Goal: Task Accomplishment & Management: Complete application form

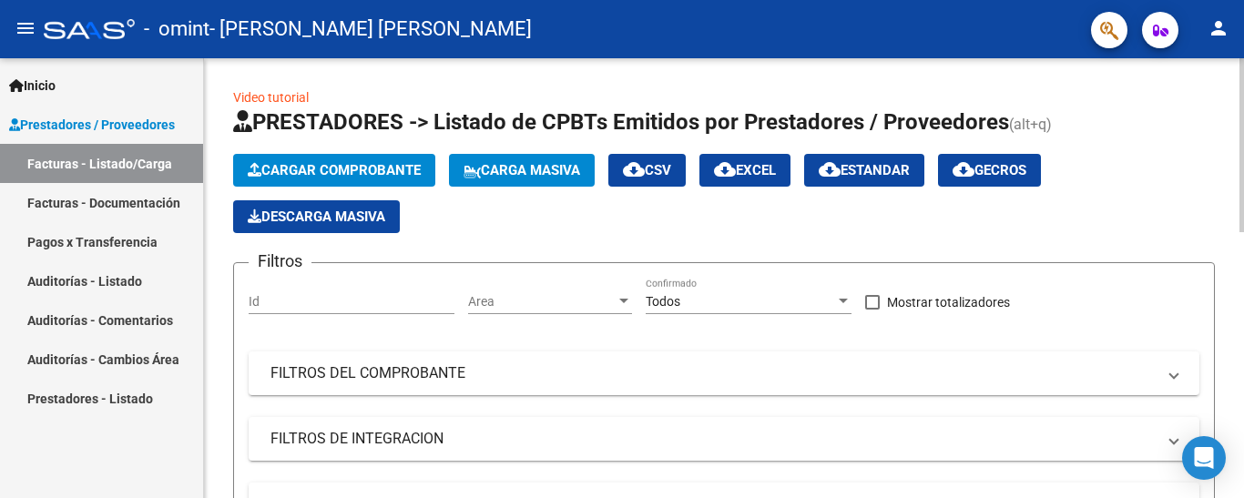
click at [269, 180] on button "Cargar Comprobante" at bounding box center [334, 170] width 202 height 33
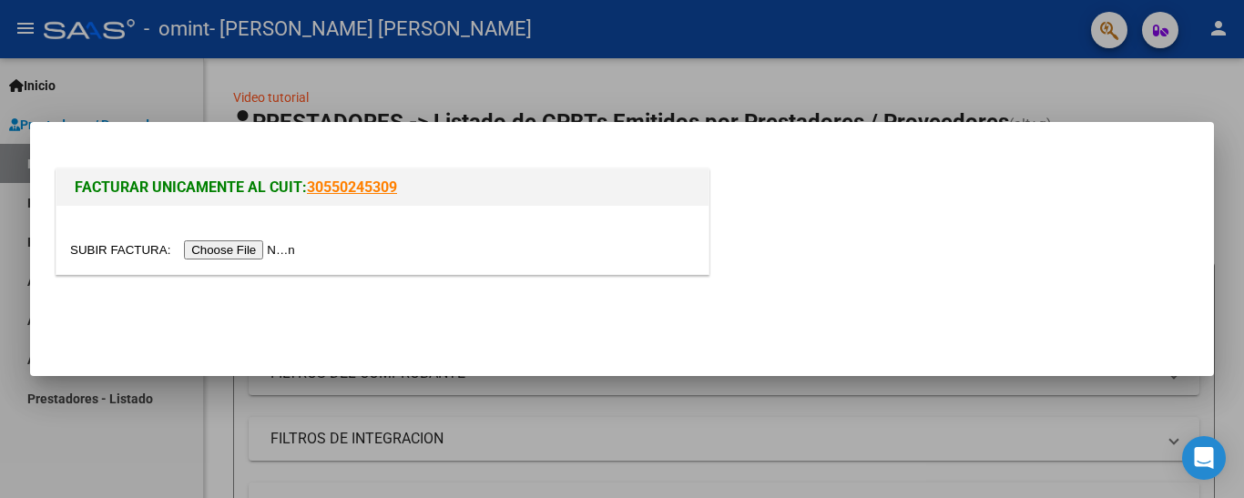
click at [301, 244] on input "file" at bounding box center [185, 249] width 230 height 19
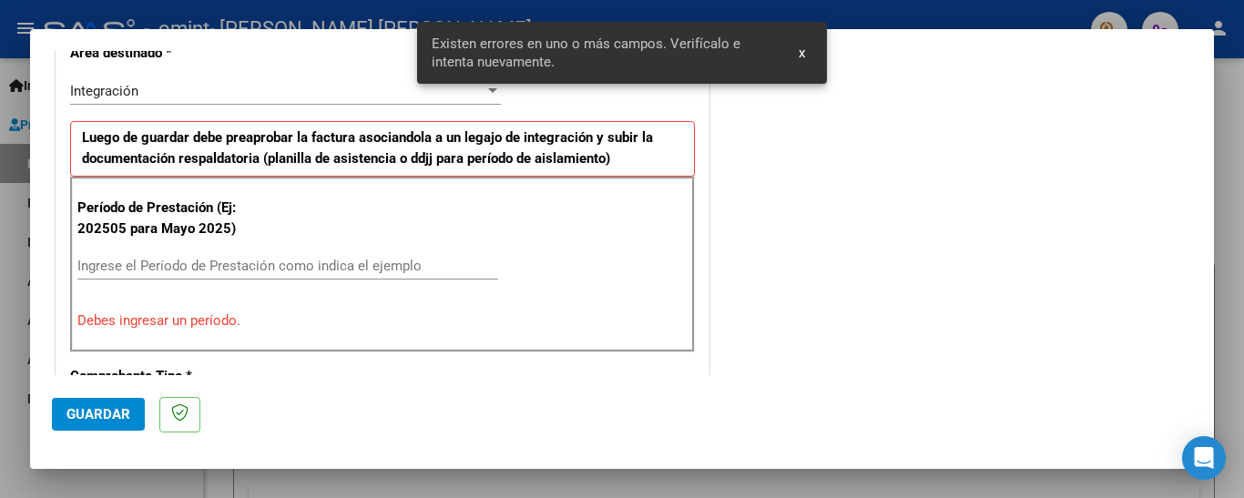
scroll to position [472, 0]
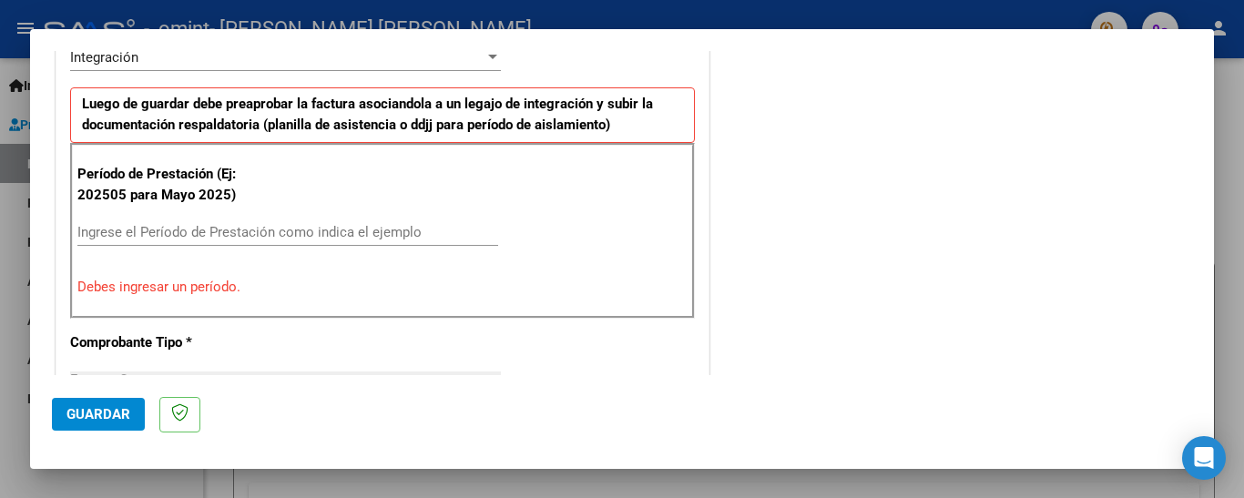
click at [329, 240] on input "Ingrese el Período de Prestación como indica el ejemplo" at bounding box center [287, 232] width 421 height 16
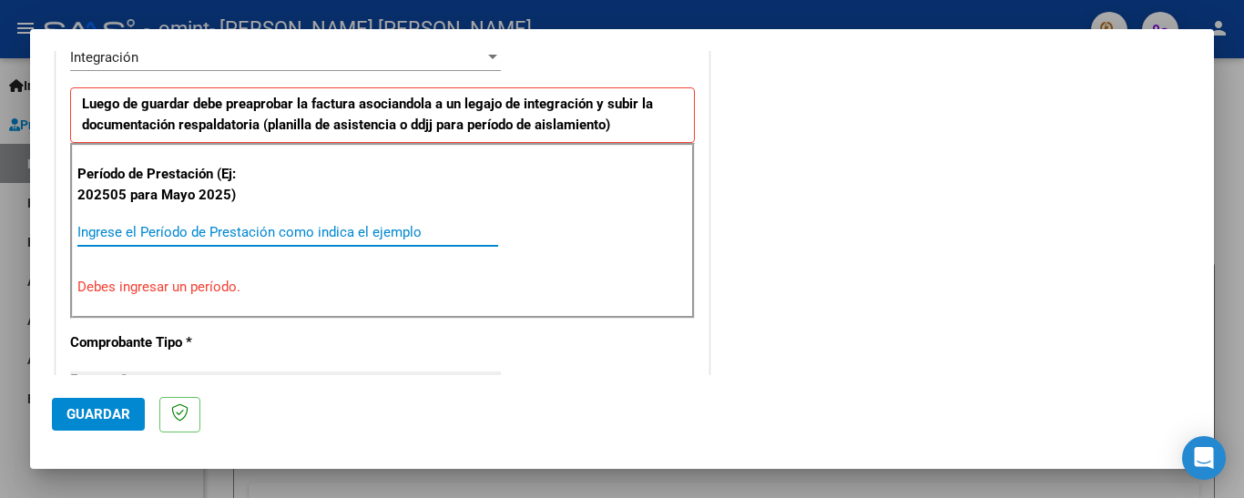
click at [332, 229] on input "Ingrese el Período de Prestación como indica el ejemplo" at bounding box center [287, 232] width 421 height 16
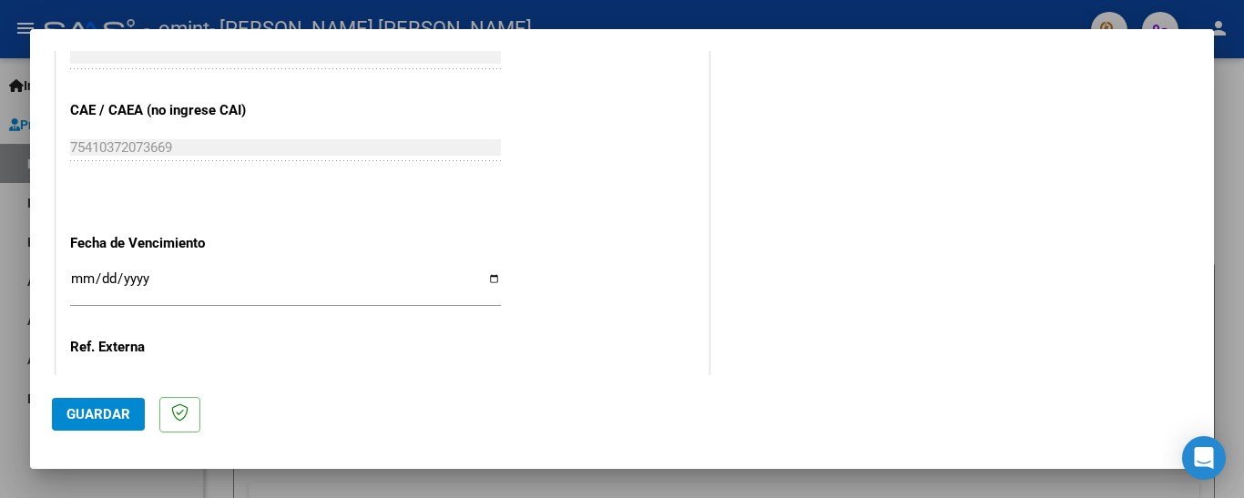
scroll to position [1279, 0]
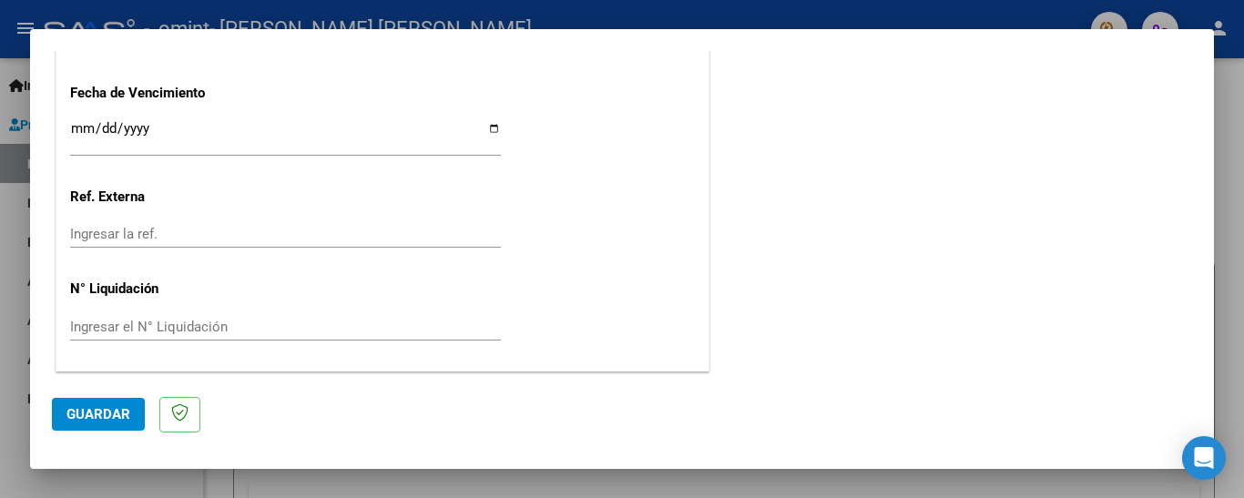
type input "202509"
click at [70, 134] on input "Ingresar la fecha" at bounding box center [285, 135] width 431 height 29
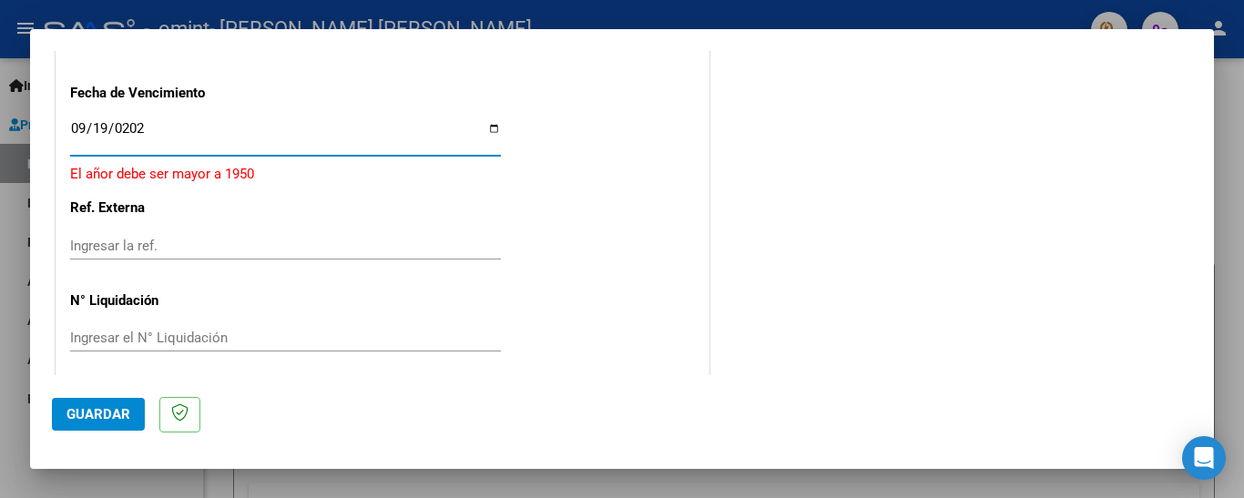
type input "[DATE]"
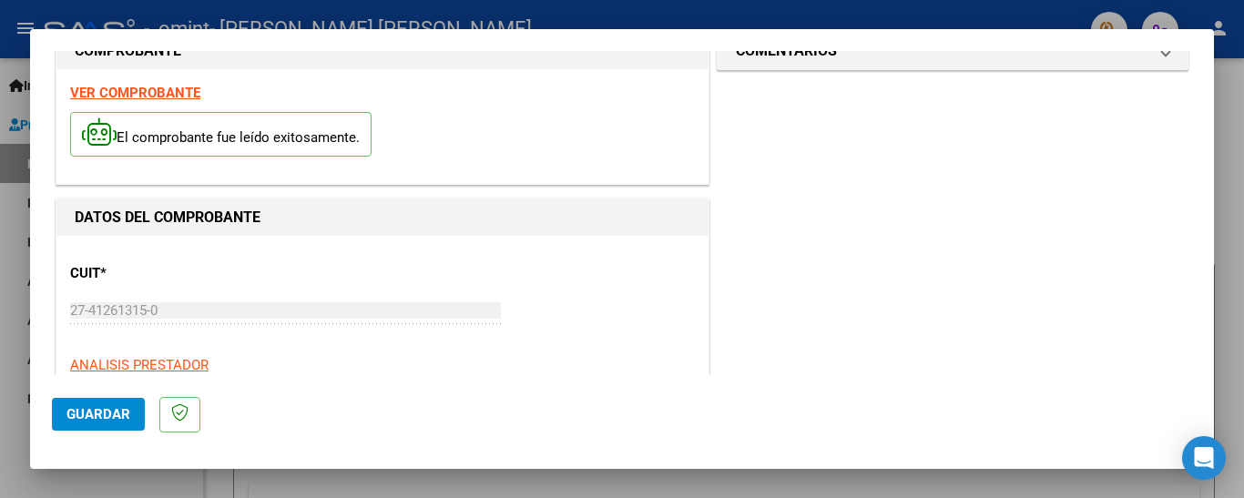
scroll to position [0, 0]
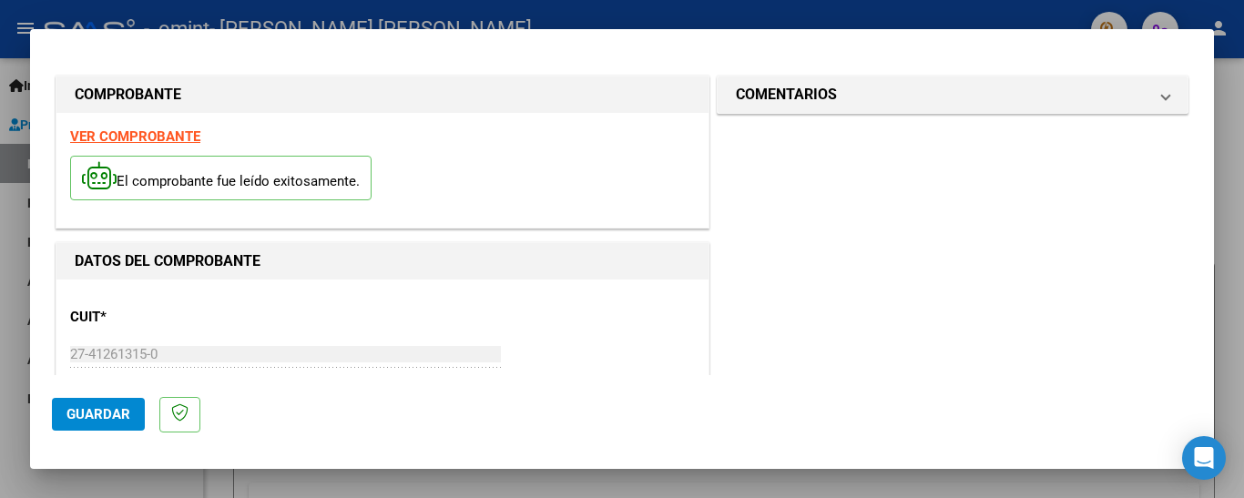
click at [123, 420] on span "Guardar" at bounding box center [98, 414] width 64 height 16
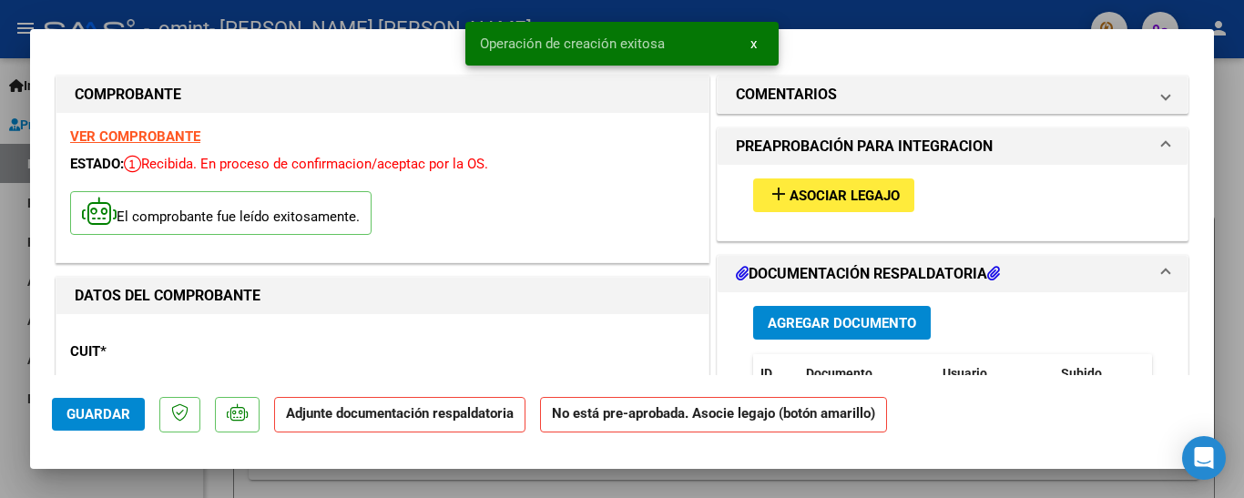
click at [888, 193] on span "Asociar Legajo" at bounding box center [845, 196] width 110 height 16
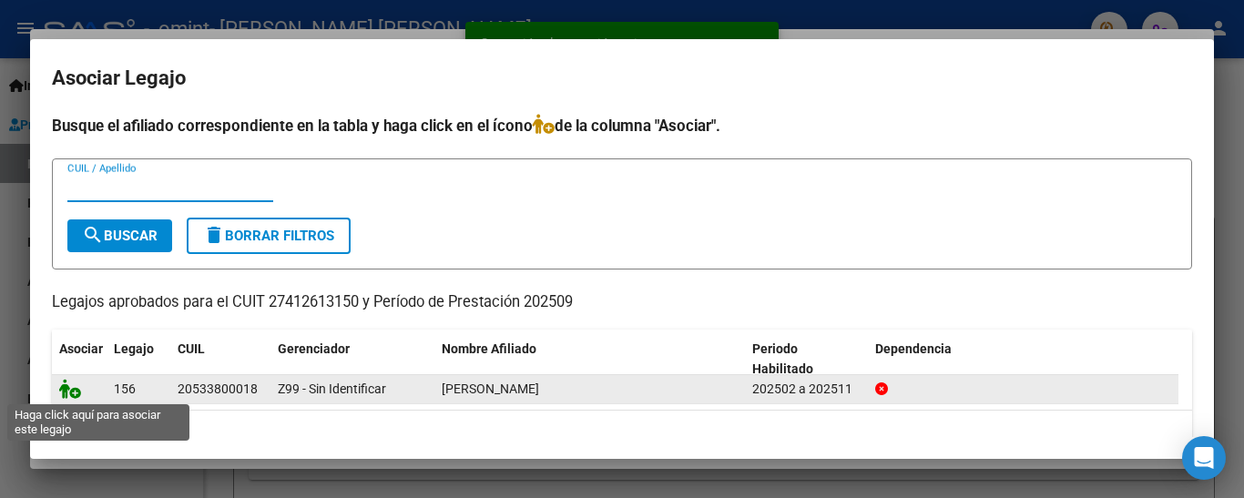
click at [63, 385] on icon at bounding box center [70, 389] width 22 height 20
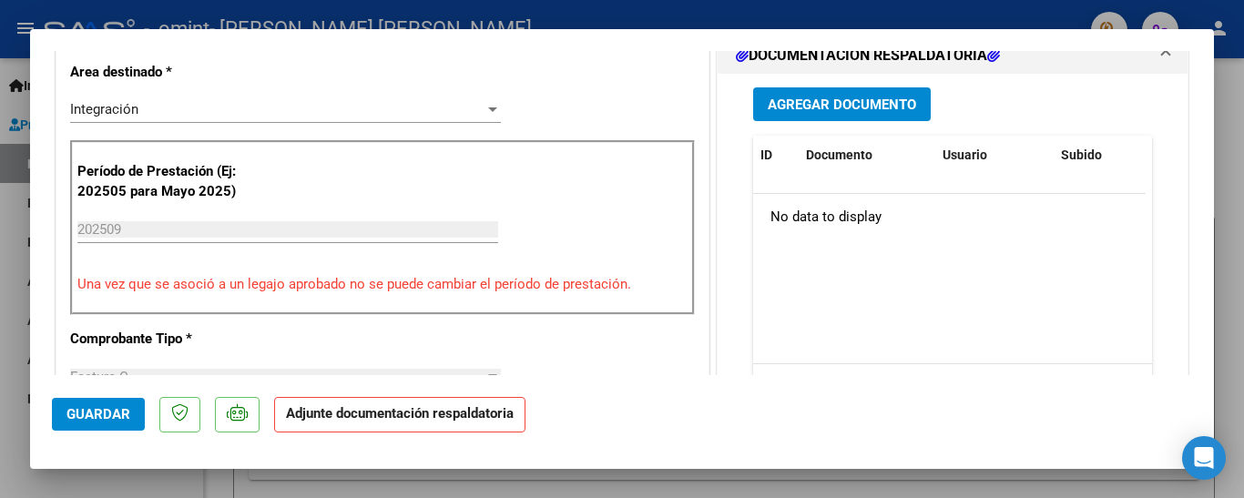
scroll to position [455, 0]
click at [820, 108] on span "Agregar Documento" at bounding box center [842, 104] width 148 height 16
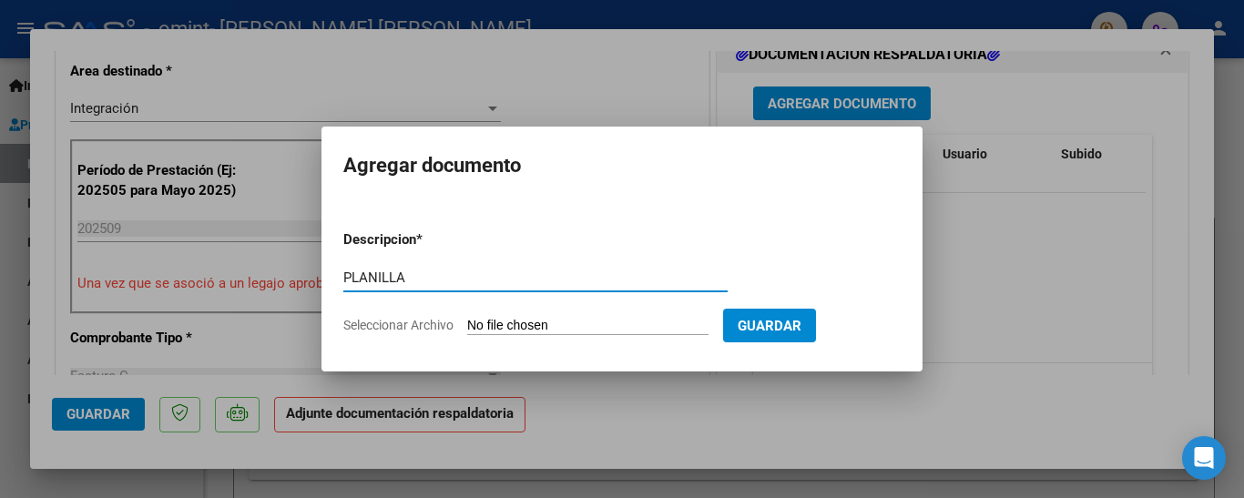
type input "PLANILLA"
click at [582, 326] on input "Seleccionar Archivo" at bounding box center [587, 326] width 241 height 17
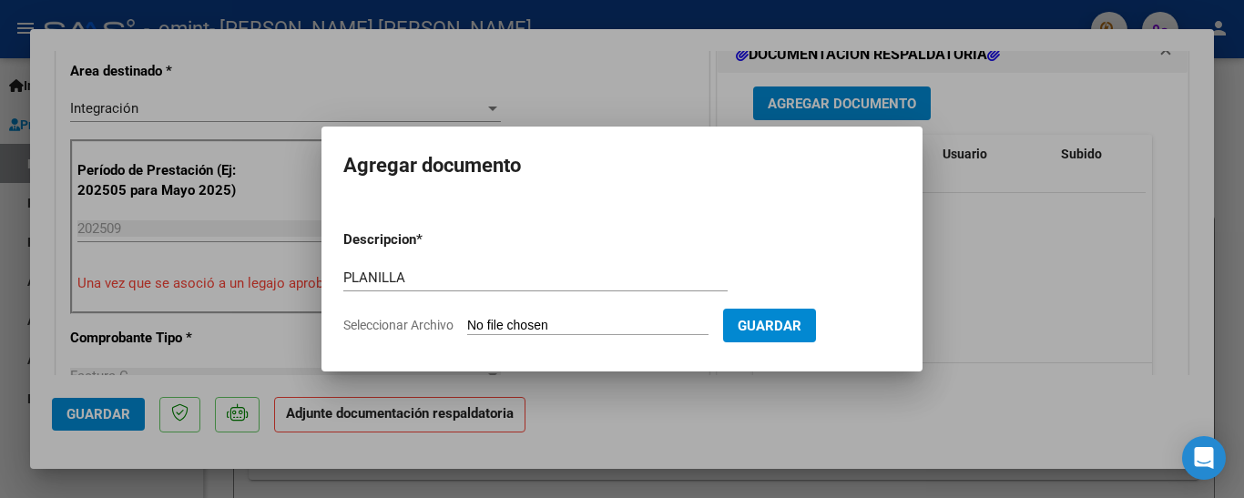
click at [516, 316] on form "Descripcion * PLANILLA Escriba aquí una descripcion Seleccionar Archivo Guardar" at bounding box center [621, 282] width 557 height 133
click at [554, 320] on input "Seleccionar Archivo" at bounding box center [587, 326] width 241 height 17
type input "C:\fakepath\WhatsApp Image [DATE] 11.03.31 PM.jpeg"
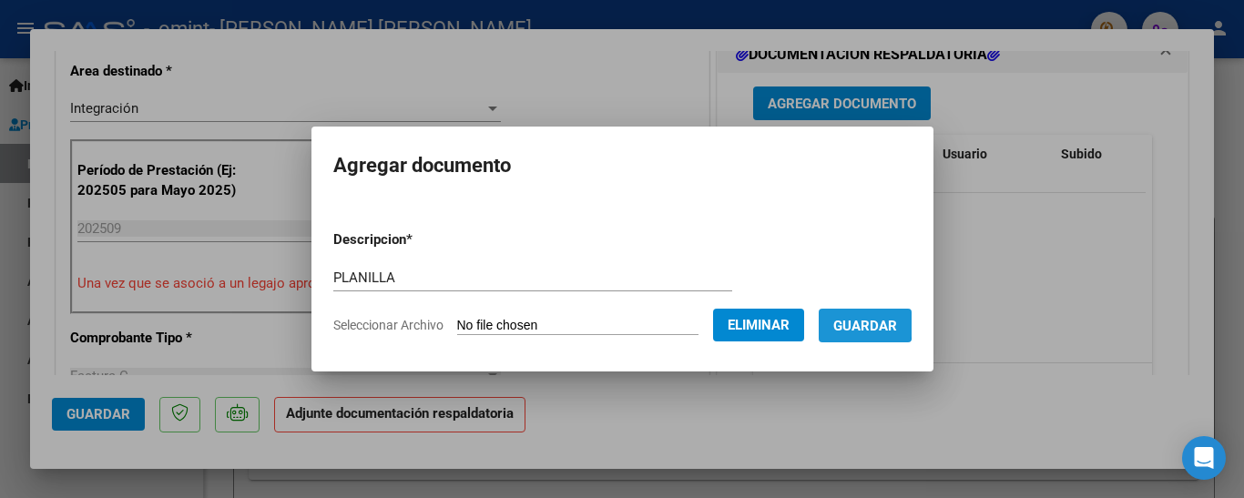
click at [866, 321] on span "Guardar" at bounding box center [865, 326] width 64 height 16
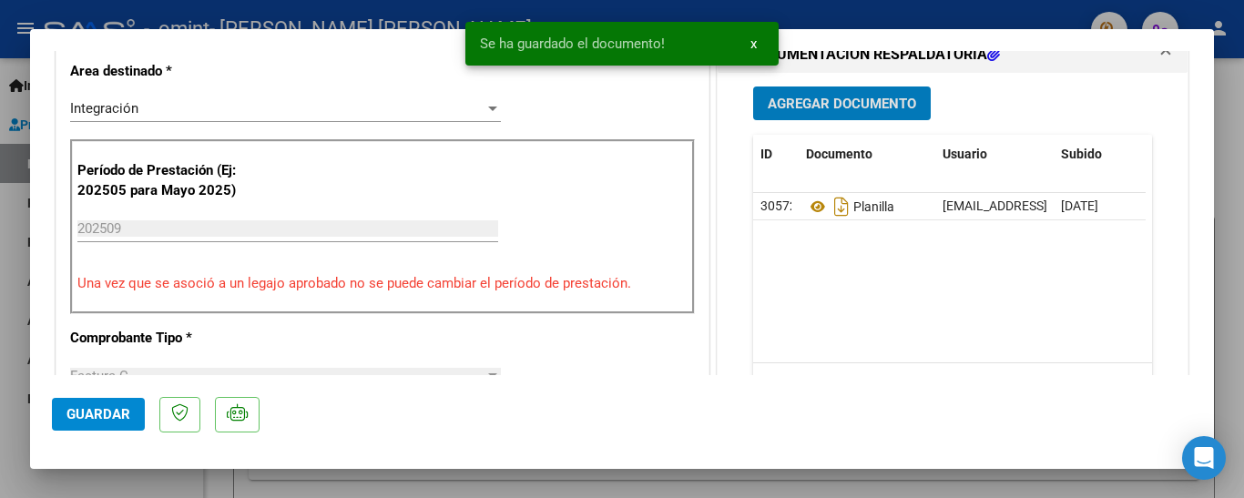
click at [132, 407] on button "Guardar" at bounding box center [98, 414] width 93 height 33
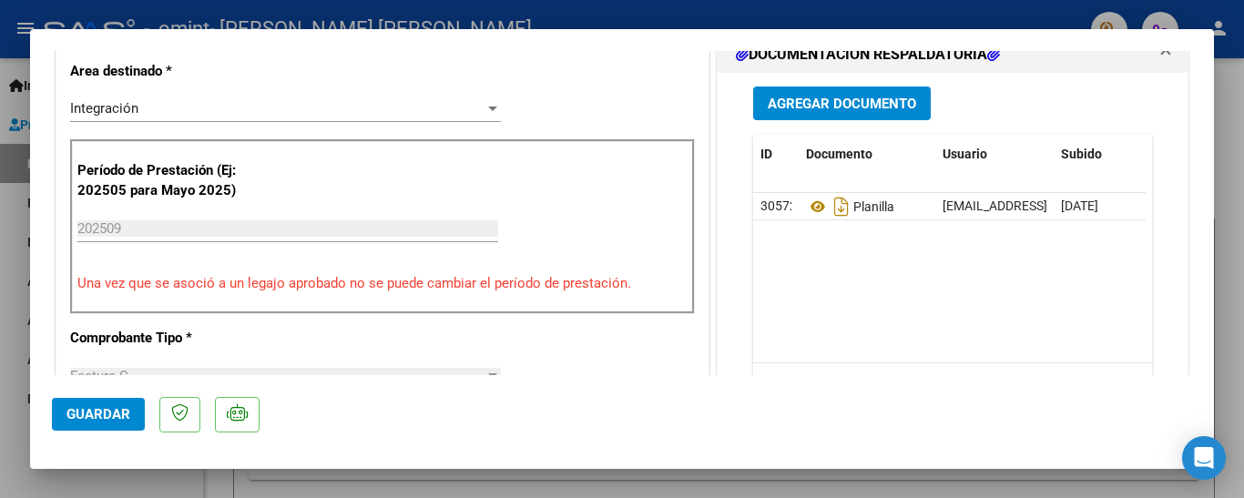
click at [121, 413] on span "Guardar" at bounding box center [98, 414] width 64 height 16
